Goal: Information Seeking & Learning: Learn about a topic

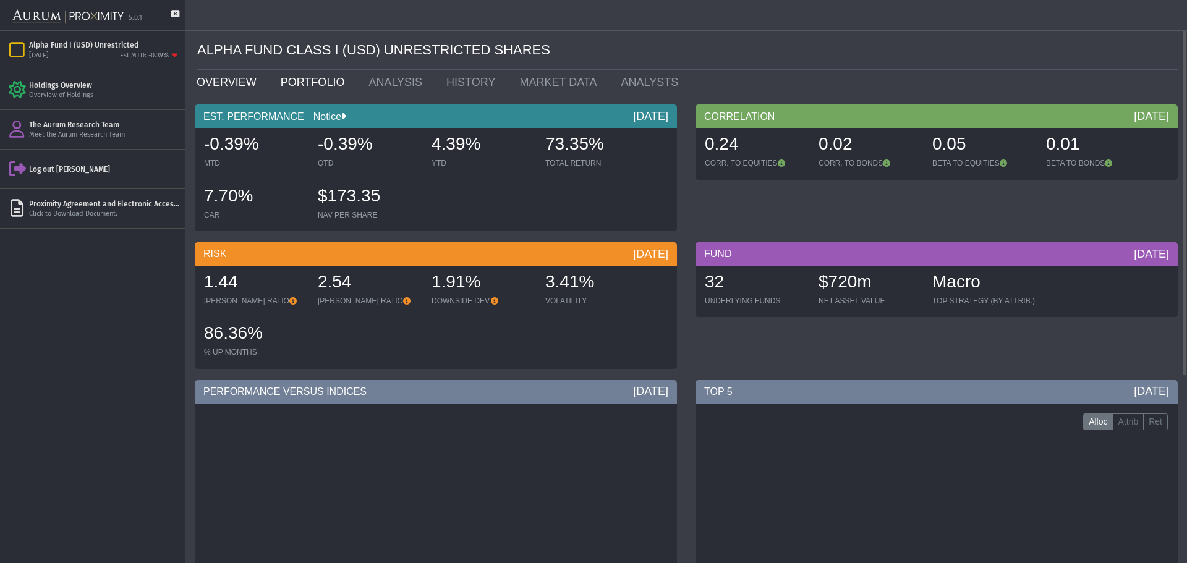
click at [292, 78] on link "PORTFOLIO" at bounding box center [315, 82] width 88 height 25
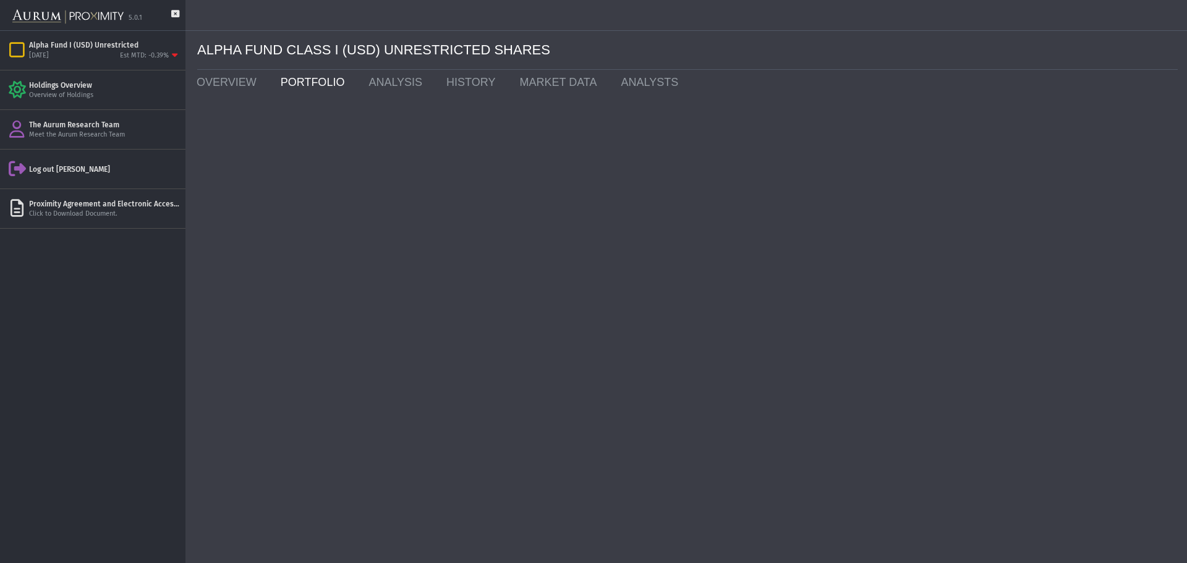
type input "*********"
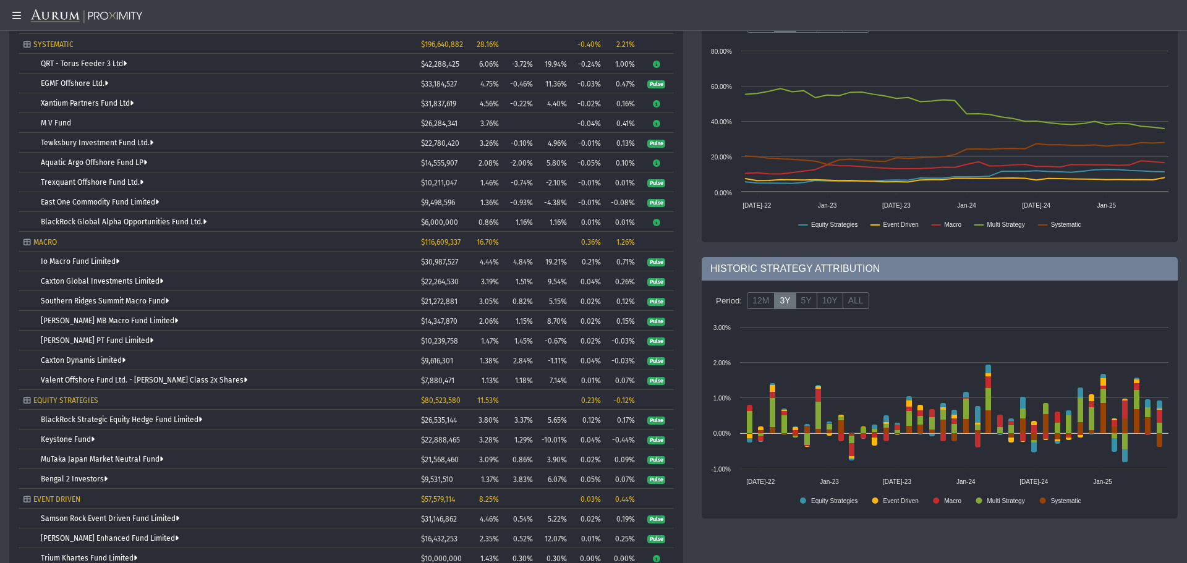
scroll to position [244, 0]
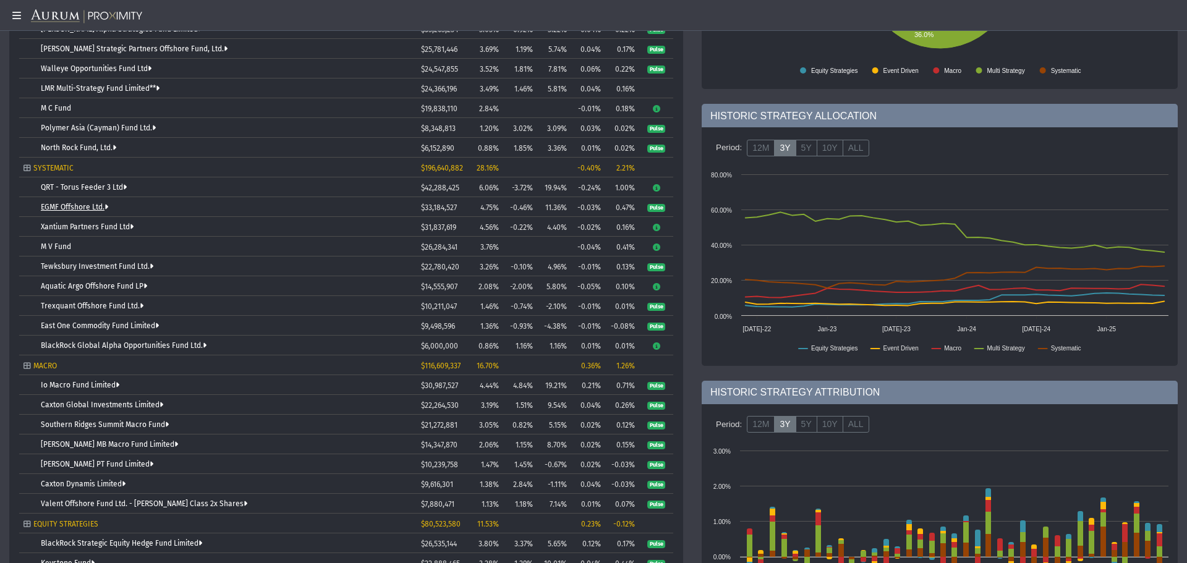
click at [84, 203] on link "EGMF Offshore Ltd." at bounding box center [74, 207] width 67 height 9
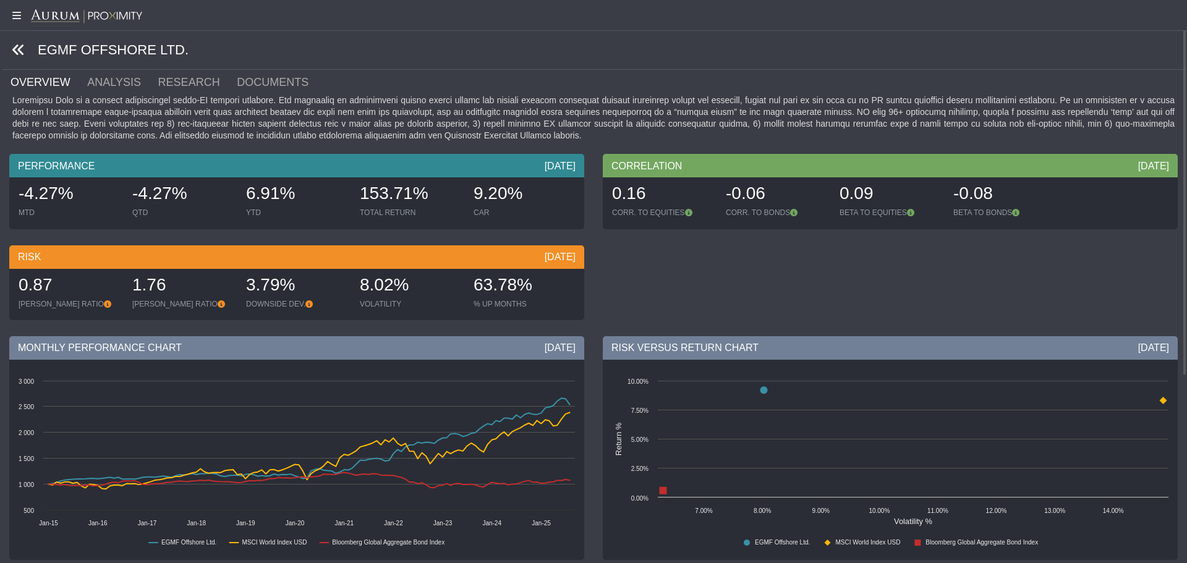
drag, startPoint x: 17, startPoint y: 49, endPoint x: 23, endPoint y: 53, distance: 7.2
click at [17, 49] on icon at bounding box center [19, 50] width 14 height 14
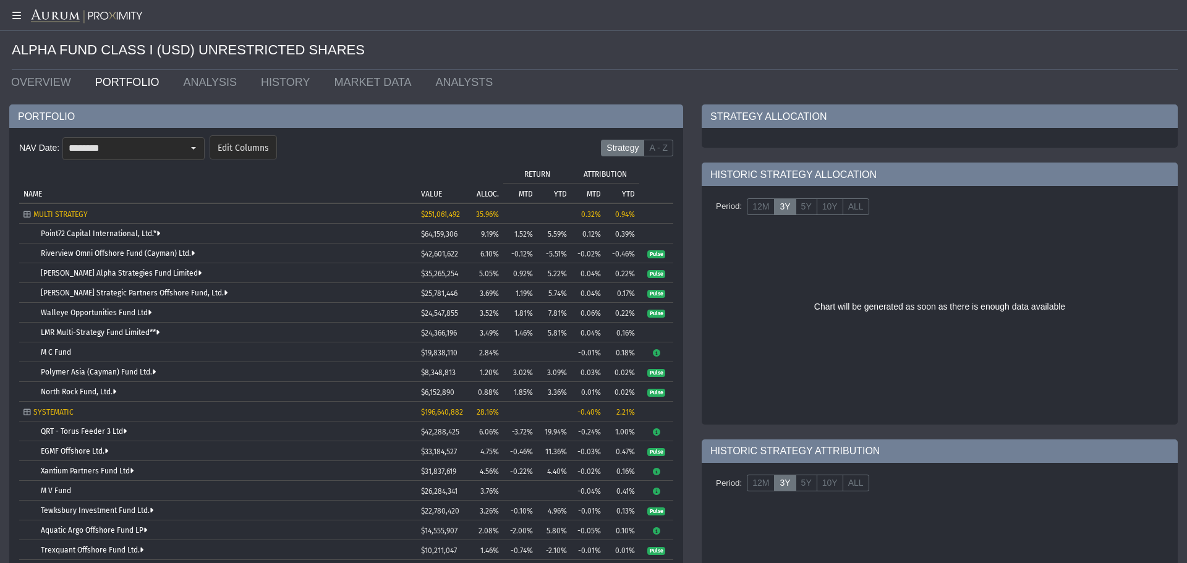
scroll to position [247, 0]
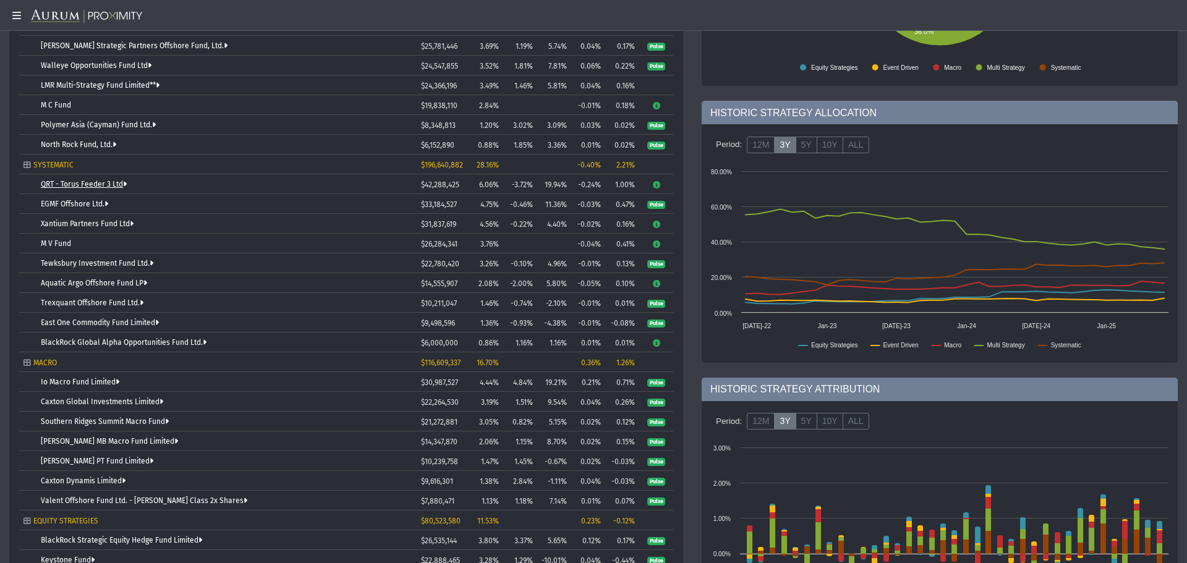
click at [93, 185] on link "QRT - Torus Feeder 3 Ltd" at bounding box center [84, 184] width 86 height 9
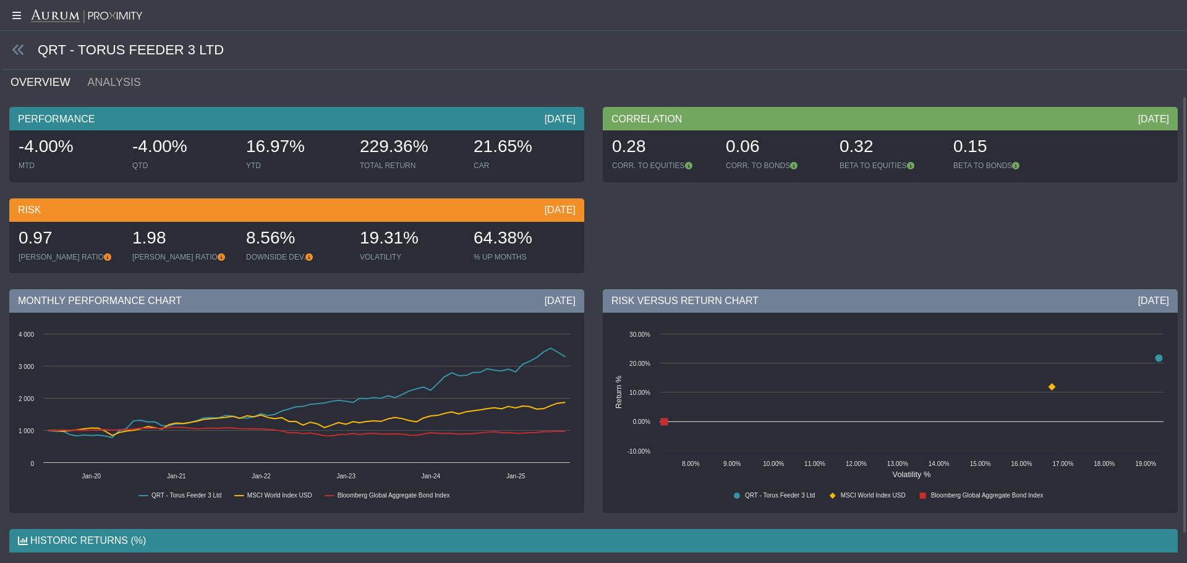
scroll to position [161, 0]
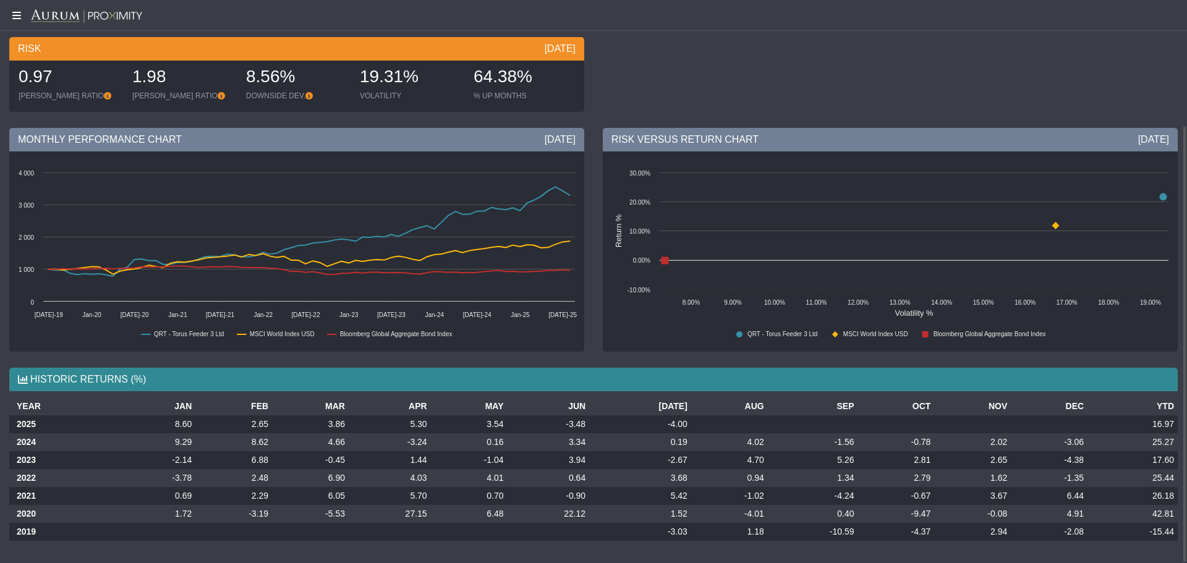
click at [19, 15] on icon at bounding box center [15, 16] width 31 height 10
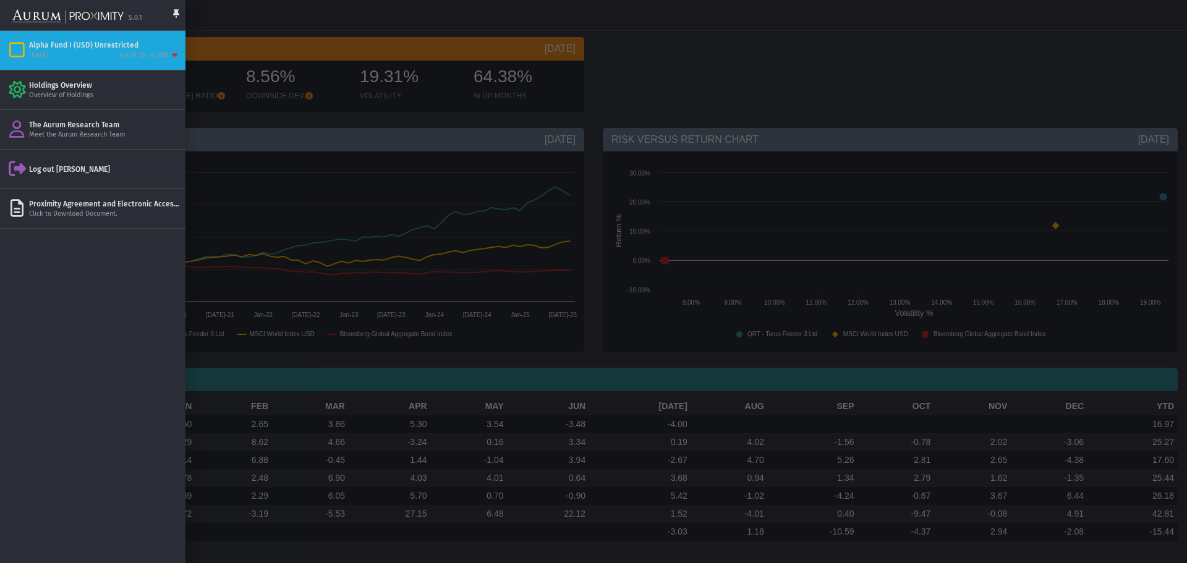
click at [399, 41] on div at bounding box center [593, 281] width 1187 height 563
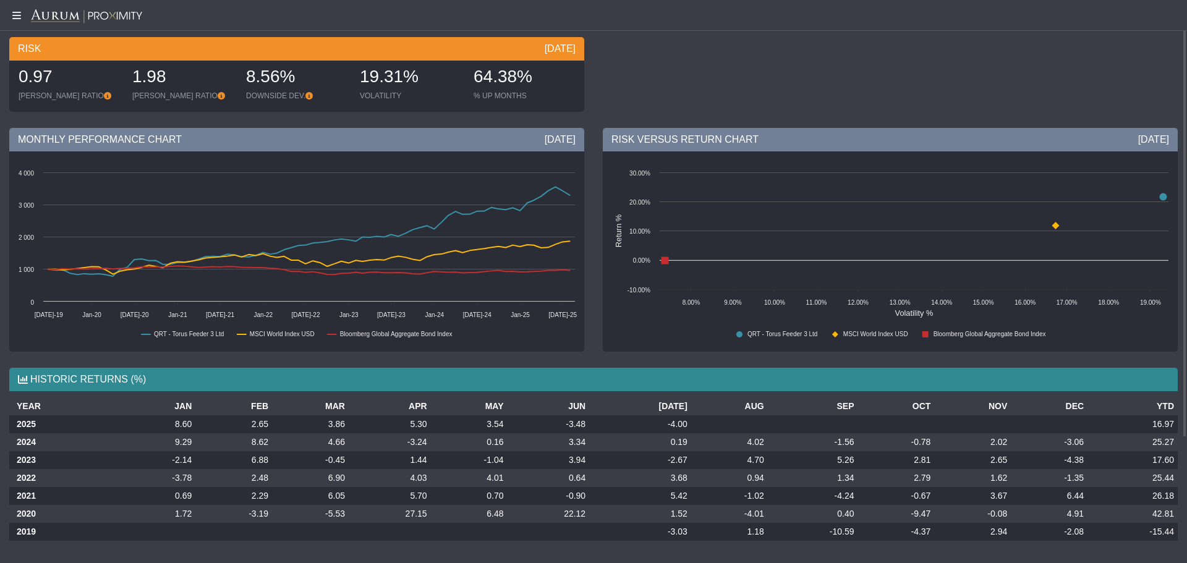
scroll to position [0, 0]
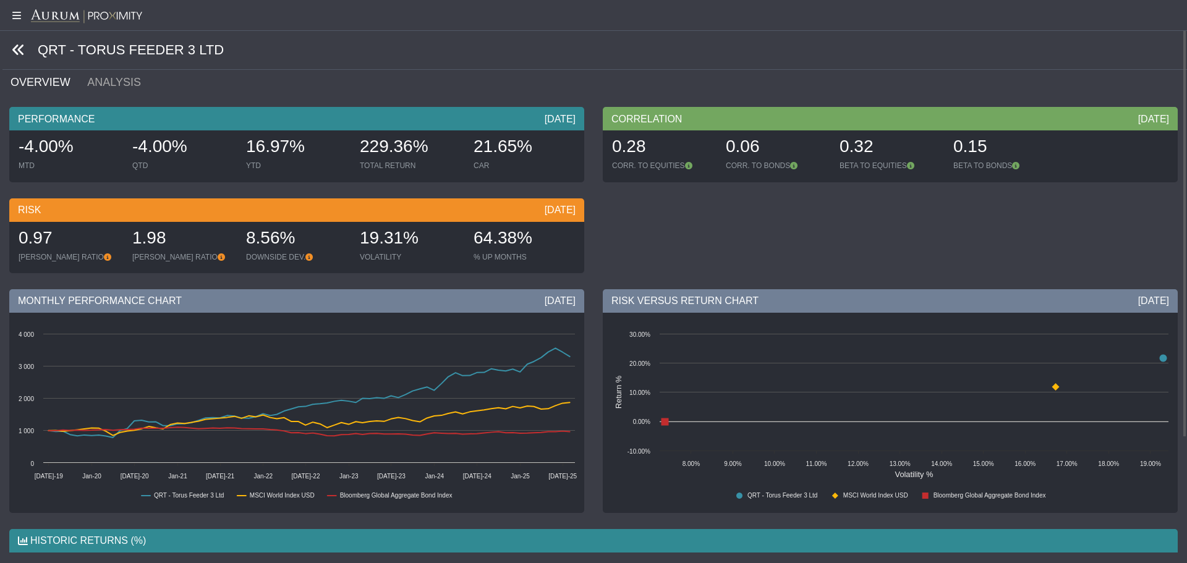
click at [24, 47] on icon at bounding box center [19, 50] width 14 height 14
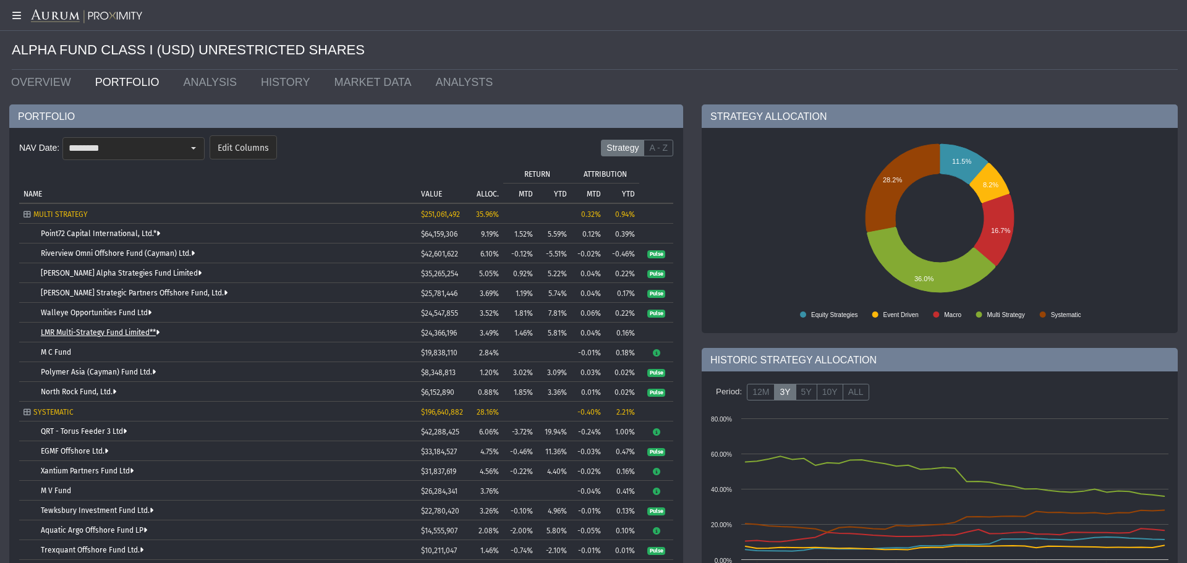
click at [130, 334] on link "LMR Multi-Strategy Fund Limited**" at bounding box center [100, 332] width 119 height 9
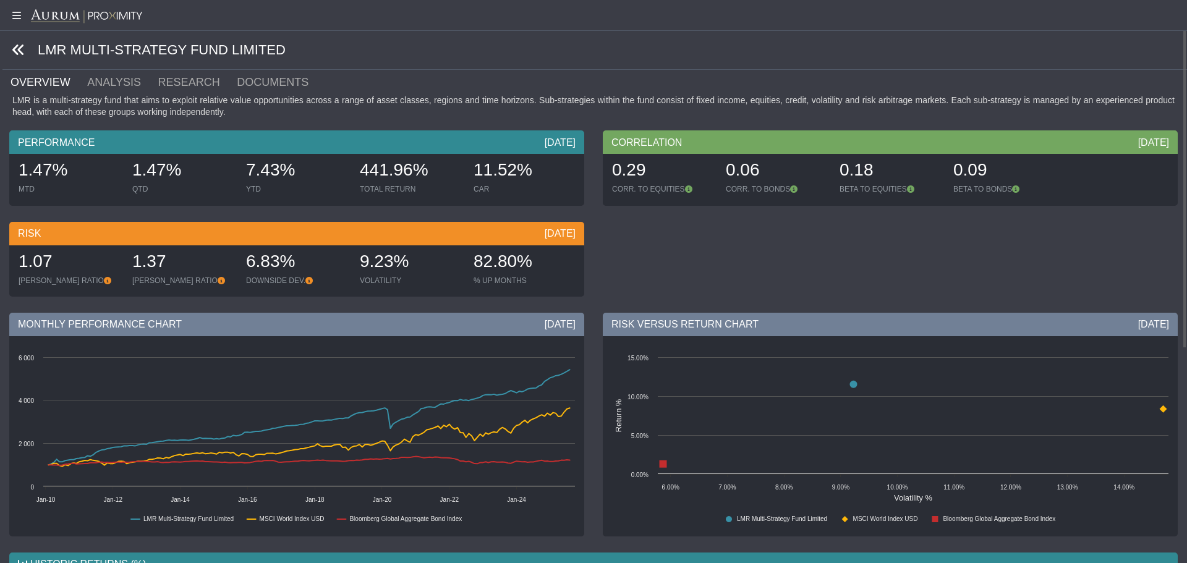
click at [23, 50] on icon at bounding box center [19, 50] width 14 height 14
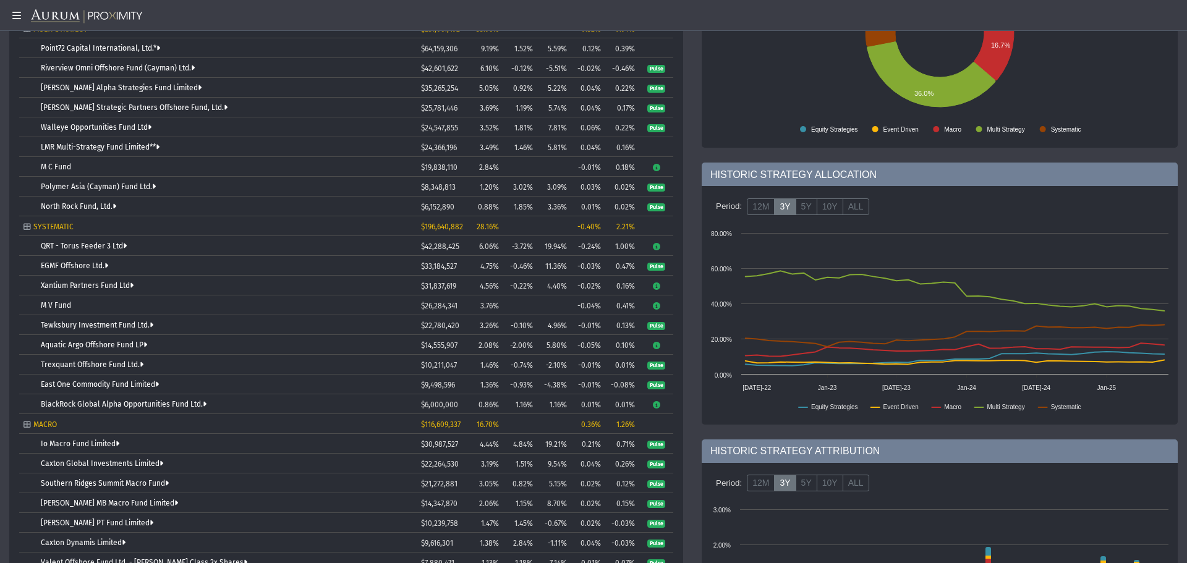
scroll to position [371, 0]
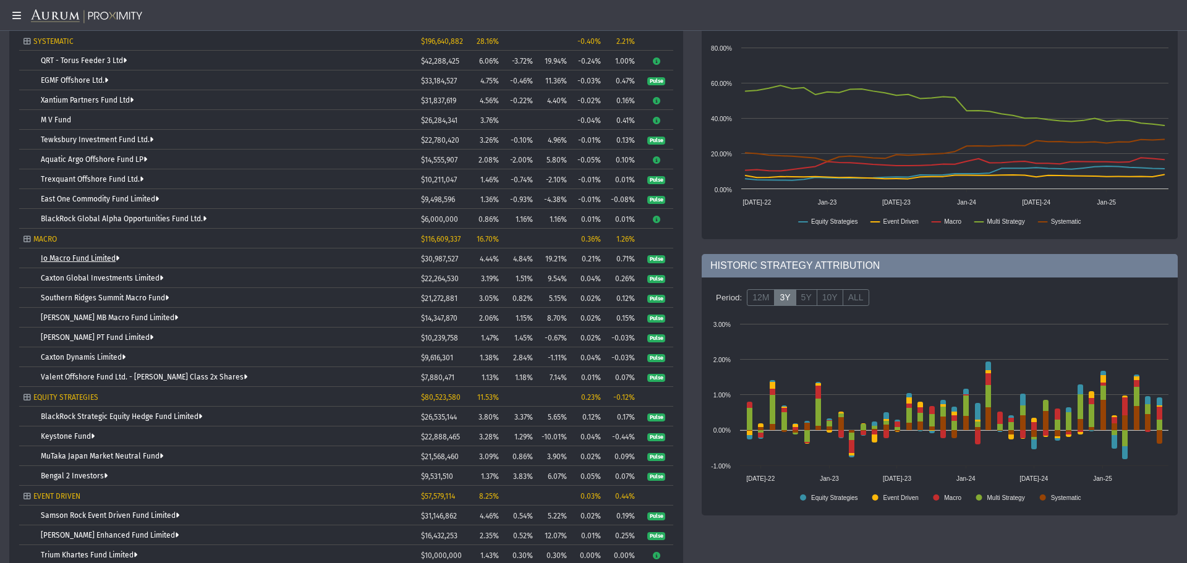
click at [87, 257] on link "Io Macro Fund Limited" at bounding box center [80, 258] width 78 height 9
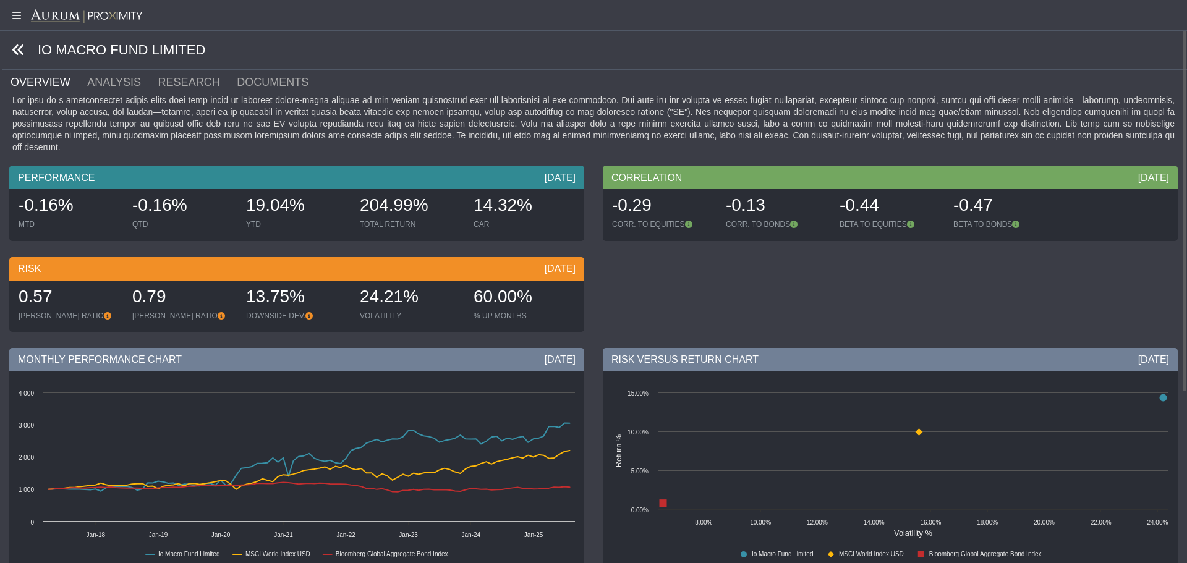
click at [17, 48] on icon at bounding box center [19, 50] width 14 height 14
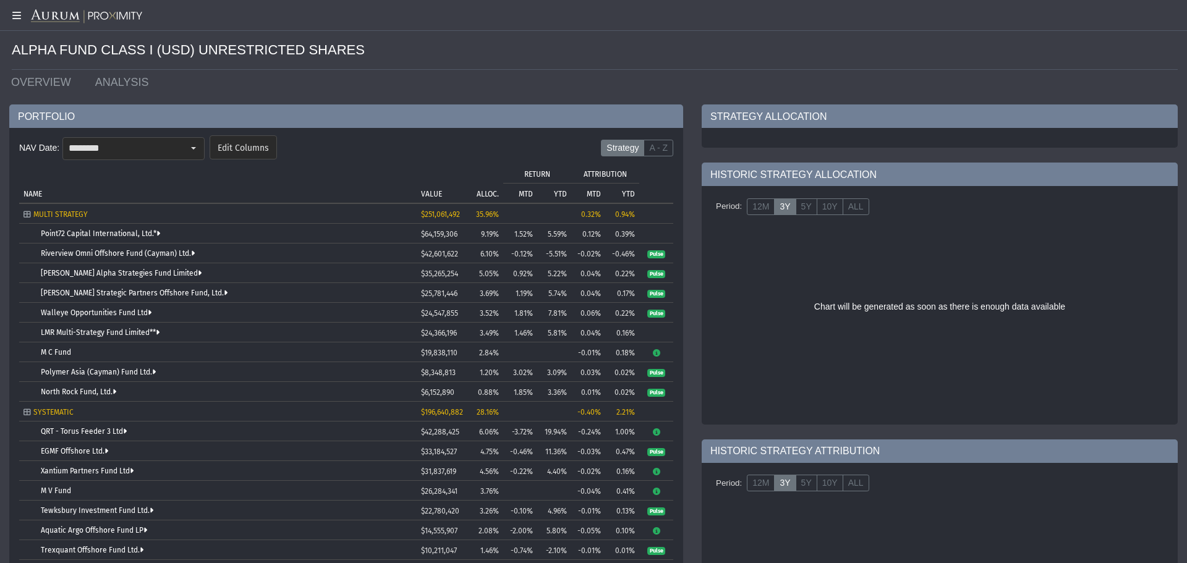
scroll to position [430, 0]
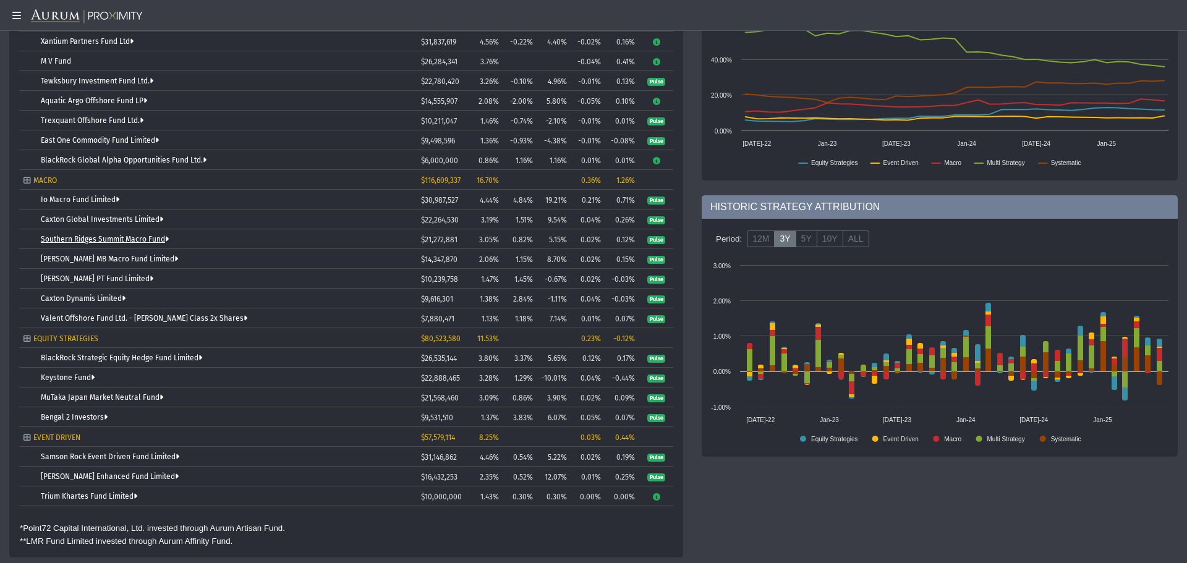
click at [95, 237] on link "Southern Ridges Summit Macro Fund" at bounding box center [105, 239] width 128 height 9
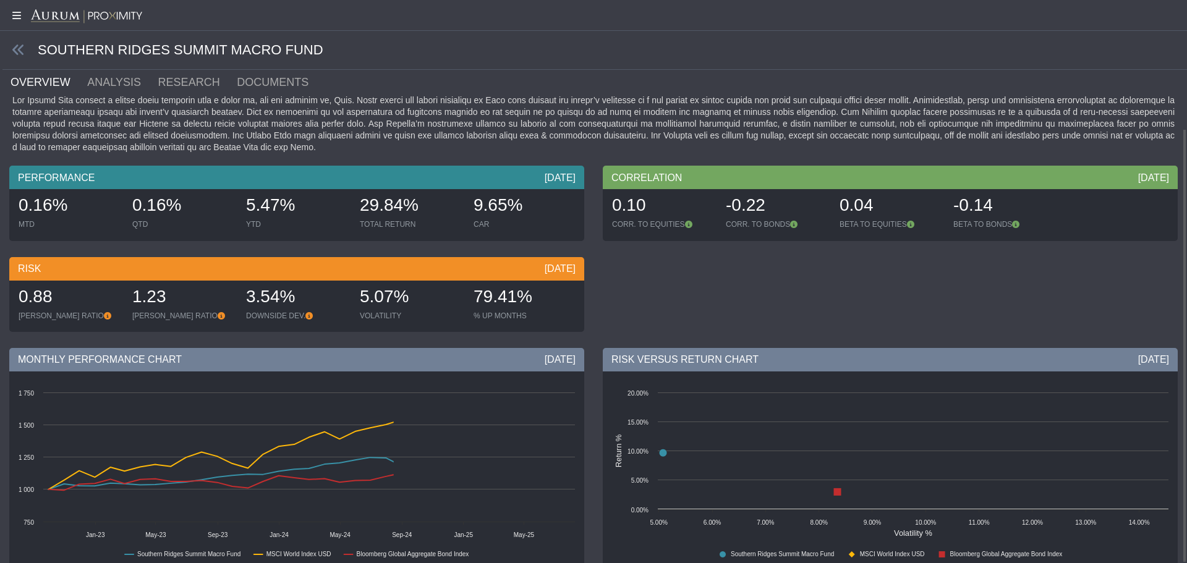
scroll to position [166, 0]
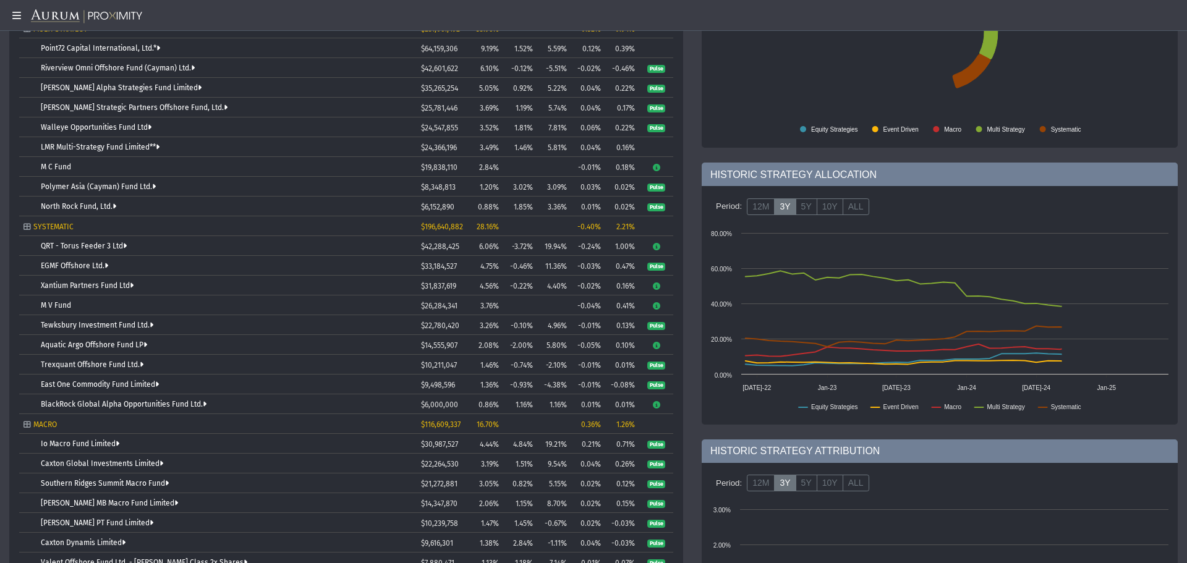
scroll to position [371, 0]
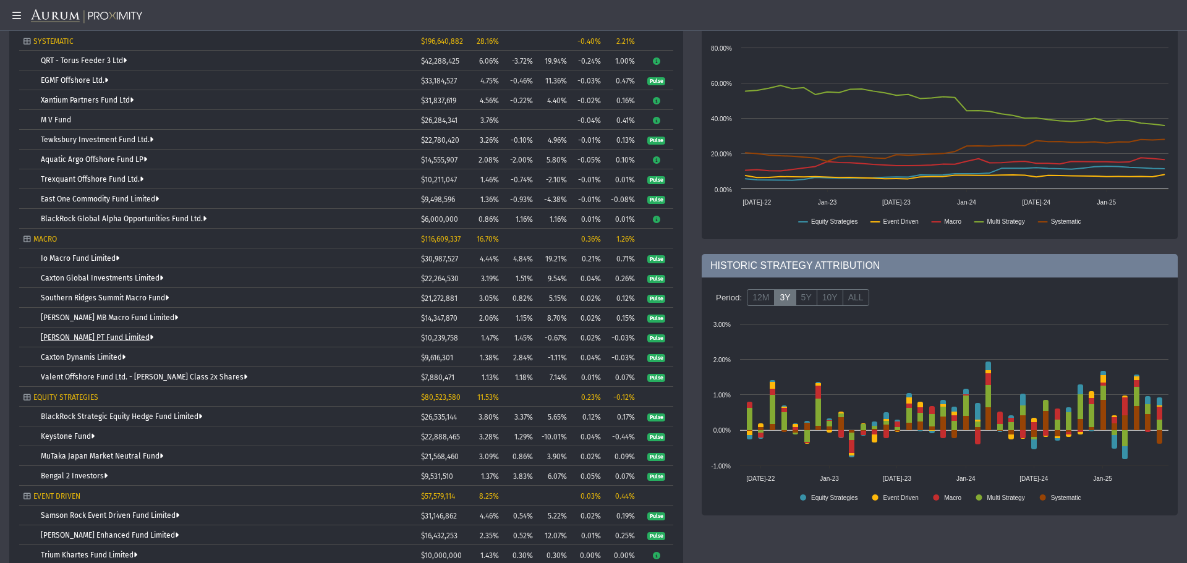
click at [81, 337] on link "[PERSON_NAME] PT Fund Limited" at bounding box center [97, 337] width 112 height 9
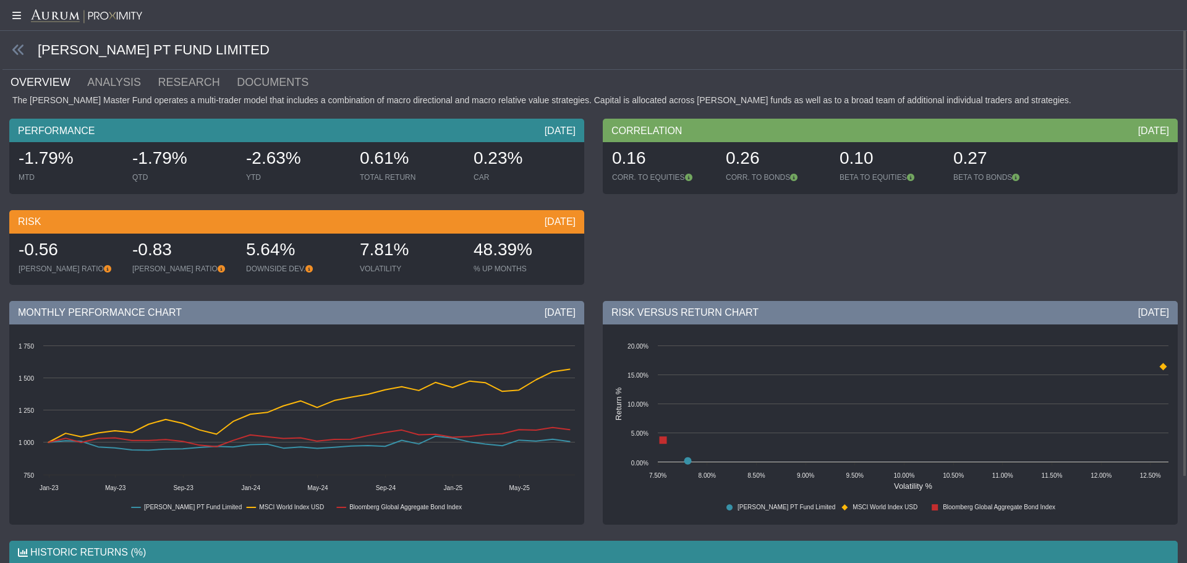
click at [52, 79] on link "OVERVIEW" at bounding box center [47, 82] width 77 height 25
click at [15, 51] on icon at bounding box center [19, 50] width 14 height 14
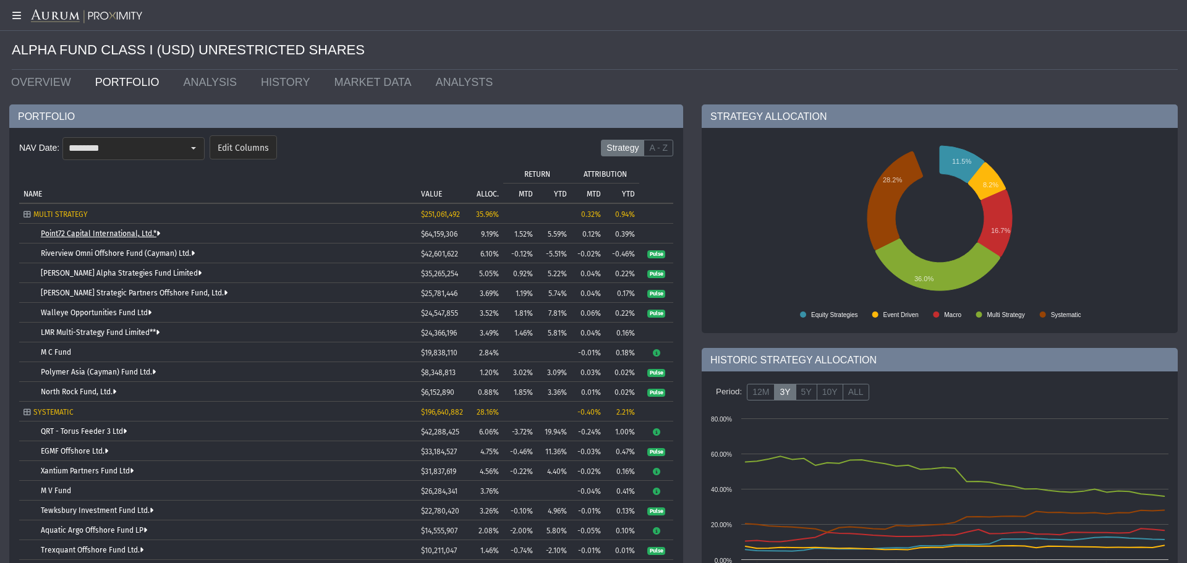
click at [121, 234] on link "Point72 Capital International, Ltd.*" at bounding box center [100, 233] width 119 height 9
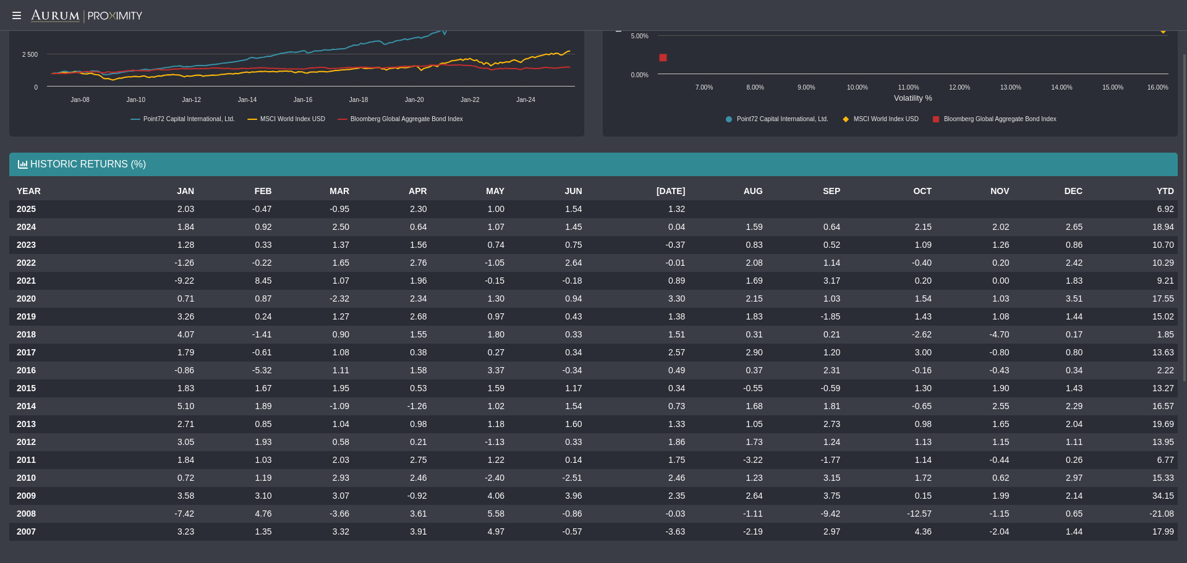
scroll to position [29, 0]
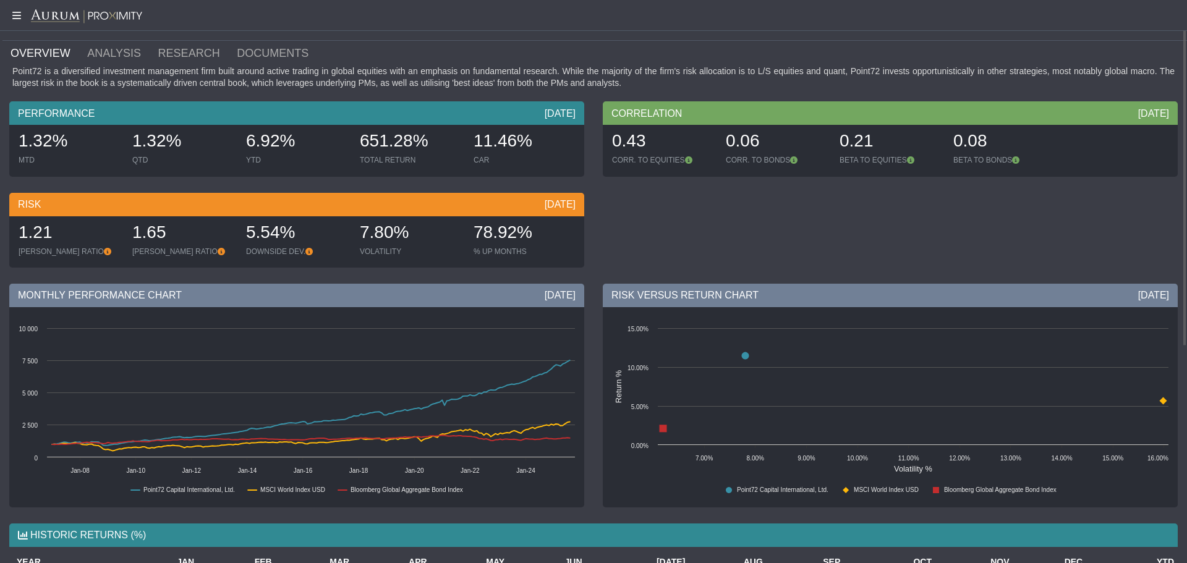
click at [39, 56] on link "OVERVIEW" at bounding box center [47, 53] width 77 height 25
